Goal: Task Accomplishment & Management: Manage account settings

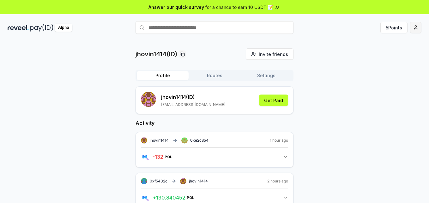
click at [414, 29] on html "Answer our quick survey for a chance to earn 10 USDT 📝 Alpha 5 Points jhovin141…" at bounding box center [214, 101] width 429 height 203
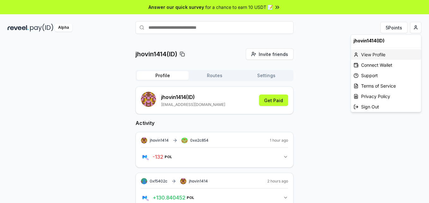
click at [380, 56] on div "View Profile" at bounding box center [386, 54] width 70 height 10
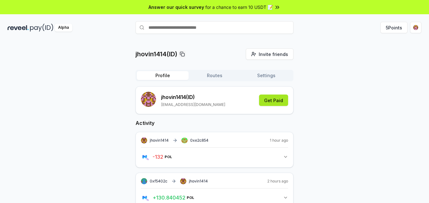
click at [273, 101] on button "Get Paid" at bounding box center [273, 99] width 29 height 11
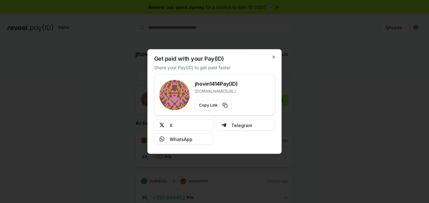
click at [313, 89] on div at bounding box center [214, 101] width 429 height 203
